Goal: Check status: Check status

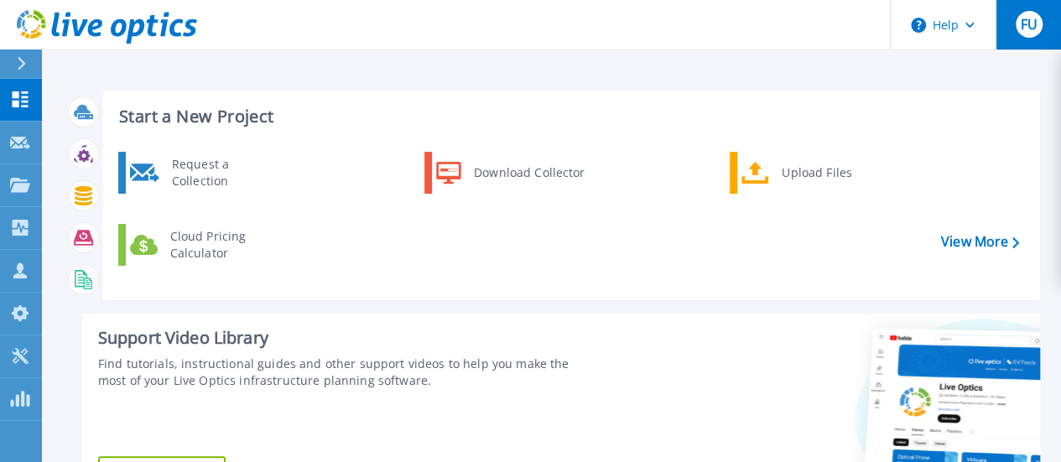
click at [1023, 39] on button "FU" at bounding box center [1027, 24] width 65 height 49
click at [626, 86] on div "Start a New Project Request a Collection Download Collector Upload Files Cloud …" at bounding box center [552, 298] width 975 height 443
click at [724, 31] on header "Help FU Channel Partner Fuhad Usman fuhad.usman@emircom.com Emircom My Profile …" at bounding box center [530, 25] width 1061 height 50
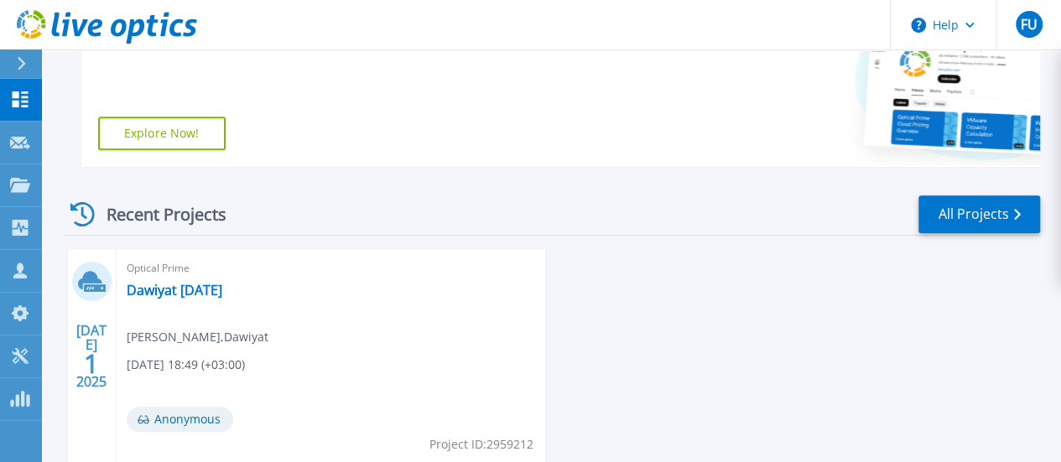
scroll to position [348, 0]
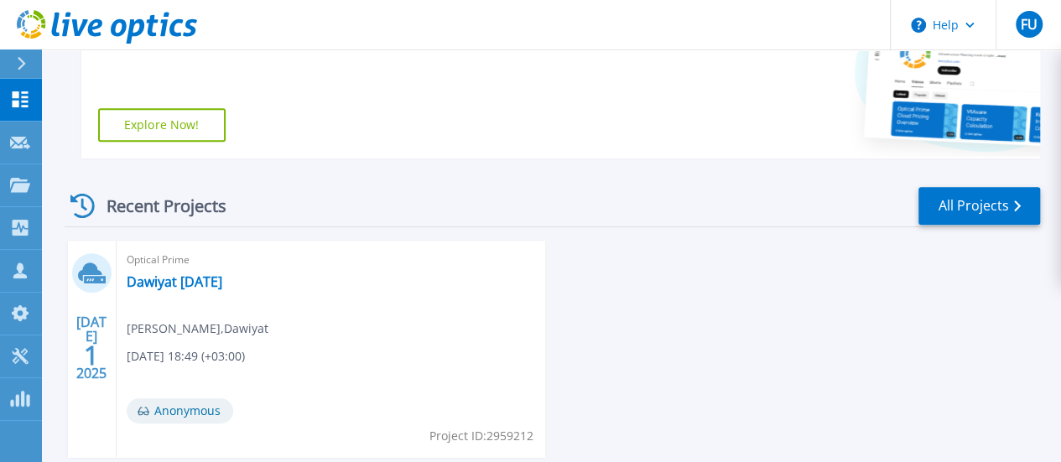
click at [227, 291] on div "Optical Prime Dawiyat 26-June-2025 Fawaz Sidheek , Dawiyat 07/01/2025, 18:49 (+…" at bounding box center [331, 349] width 429 height 217
click at [222, 288] on link "Dawiyat [DATE]" at bounding box center [175, 281] width 96 height 17
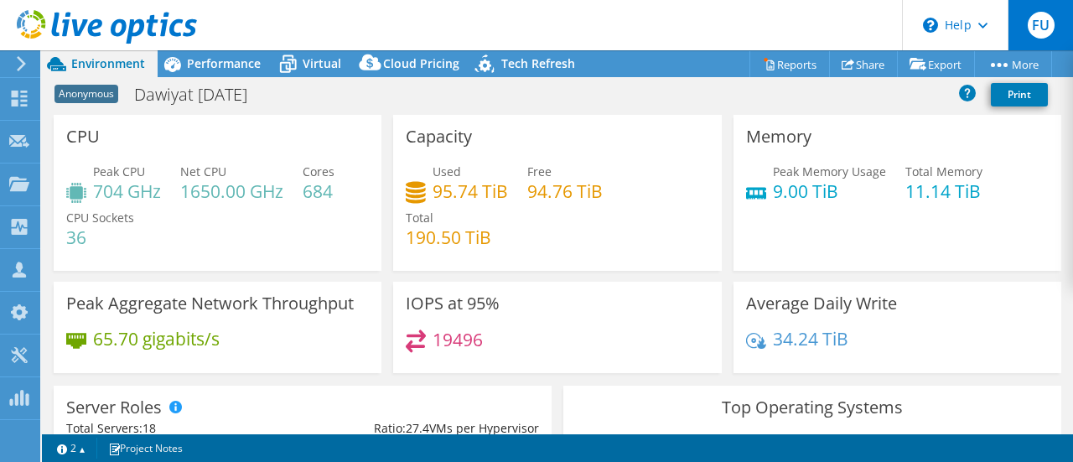
click at [1031, 24] on span "FU" at bounding box center [1041, 25] width 27 height 27
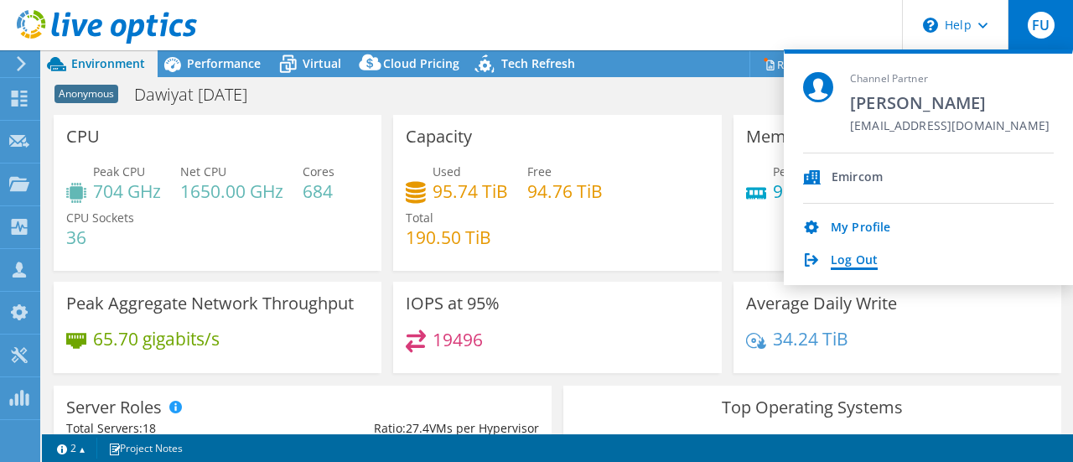
click at [874, 268] on link "Log Out" at bounding box center [854, 261] width 47 height 16
